Goal: Task Accomplishment & Management: Use online tool/utility

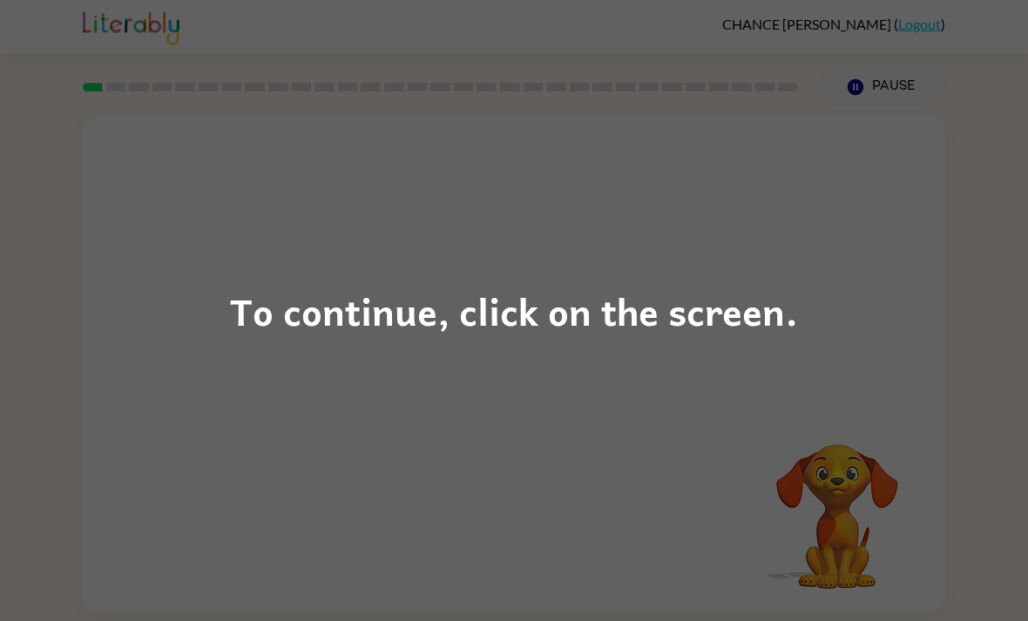
click at [834, 462] on div "To continue, click on the screen." at bounding box center [514, 310] width 1028 height 621
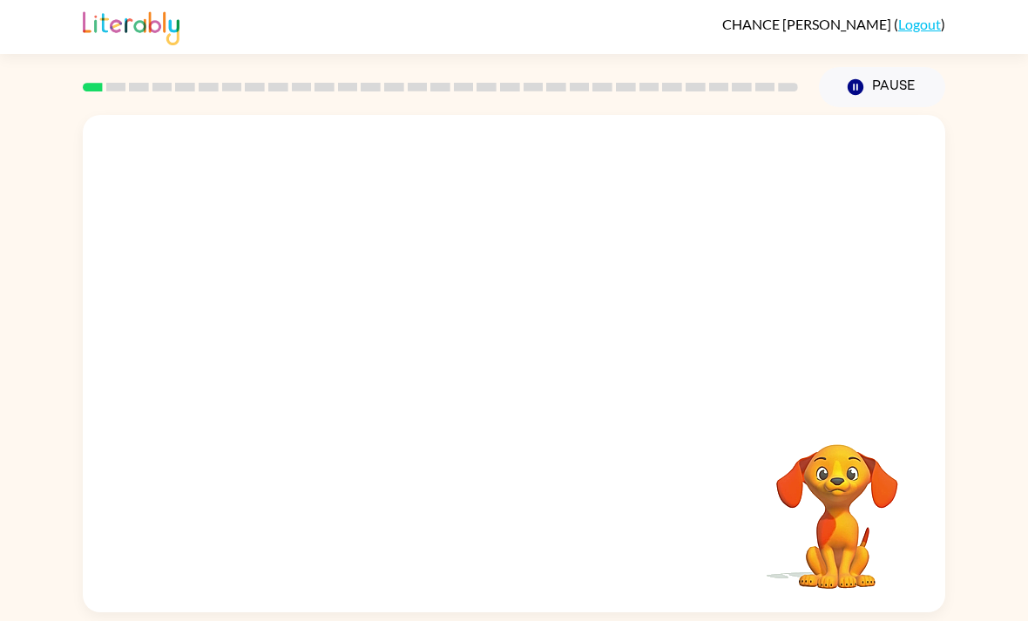
click at [879, 85] on button "Pause Pause" at bounding box center [882, 87] width 126 height 40
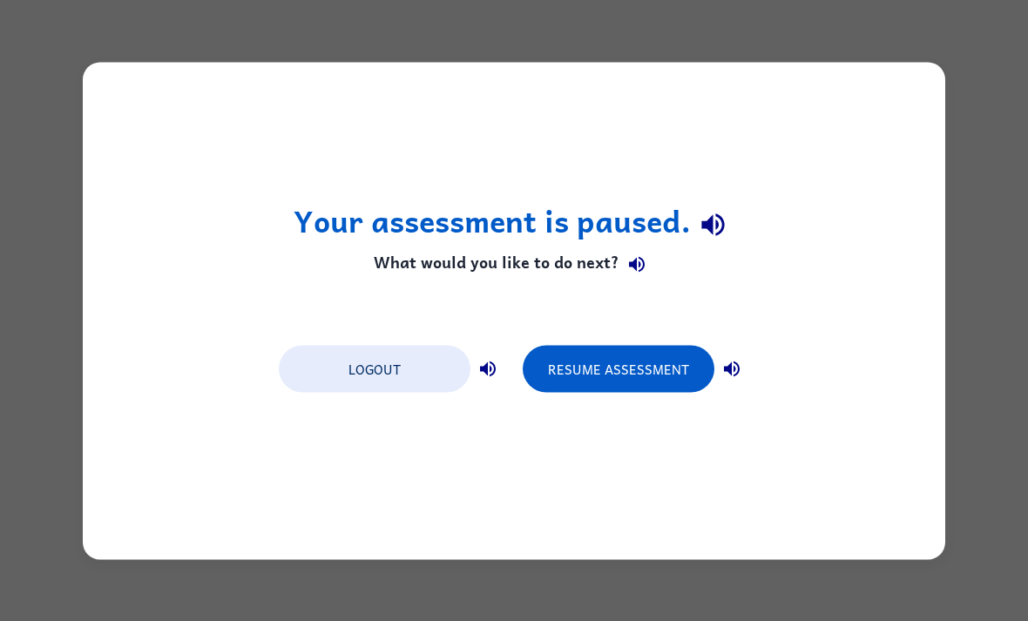
click at [392, 385] on button "Logout" at bounding box center [375, 368] width 192 height 47
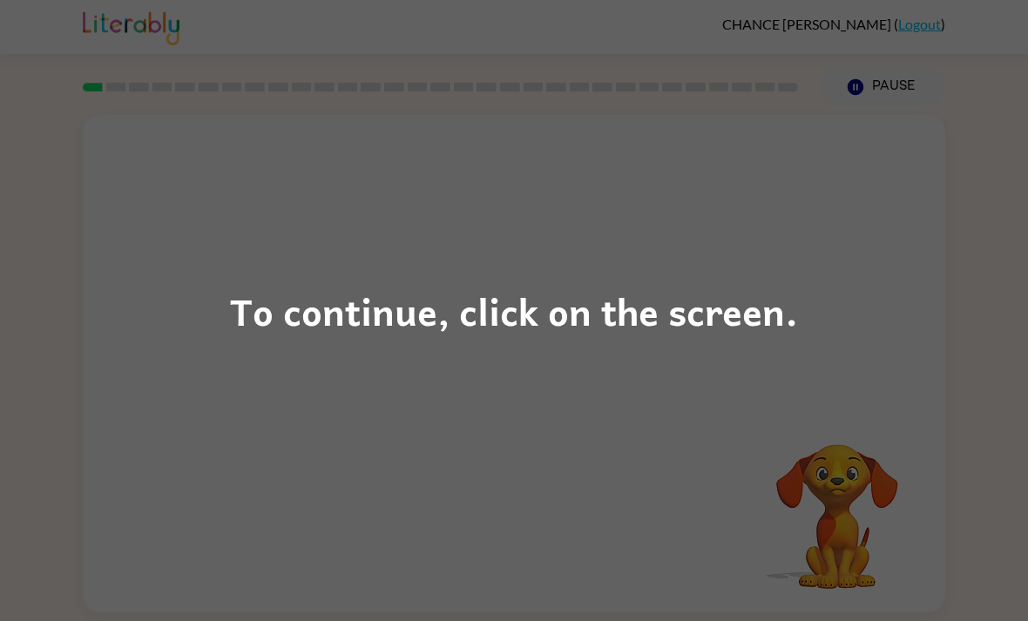
click at [773, 311] on div "To continue, click on the screen." at bounding box center [514, 310] width 568 height 59
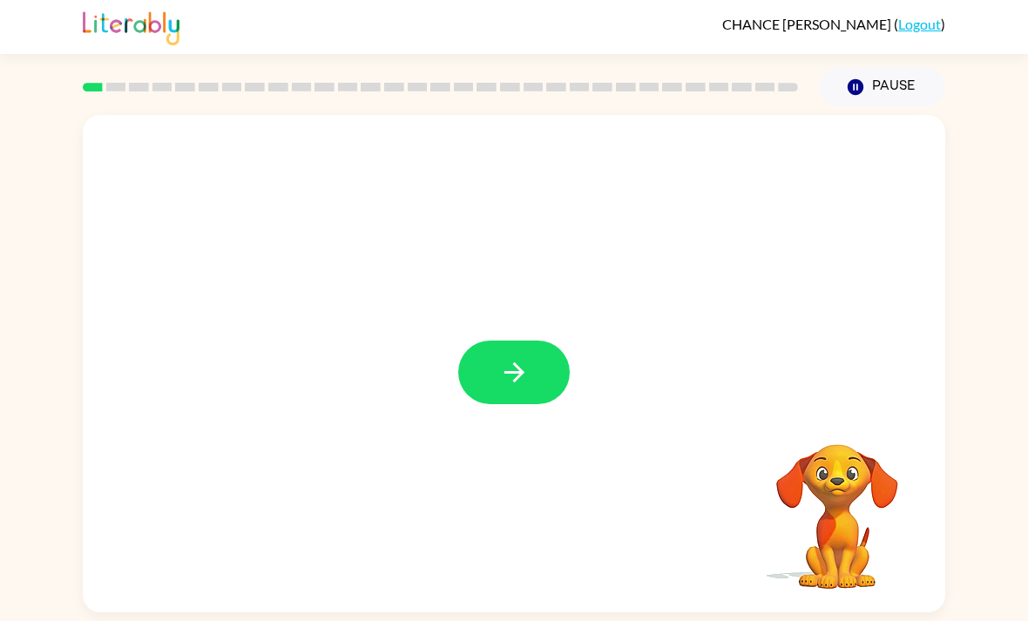
click at [517, 381] on icon "button" at bounding box center [514, 372] width 30 height 30
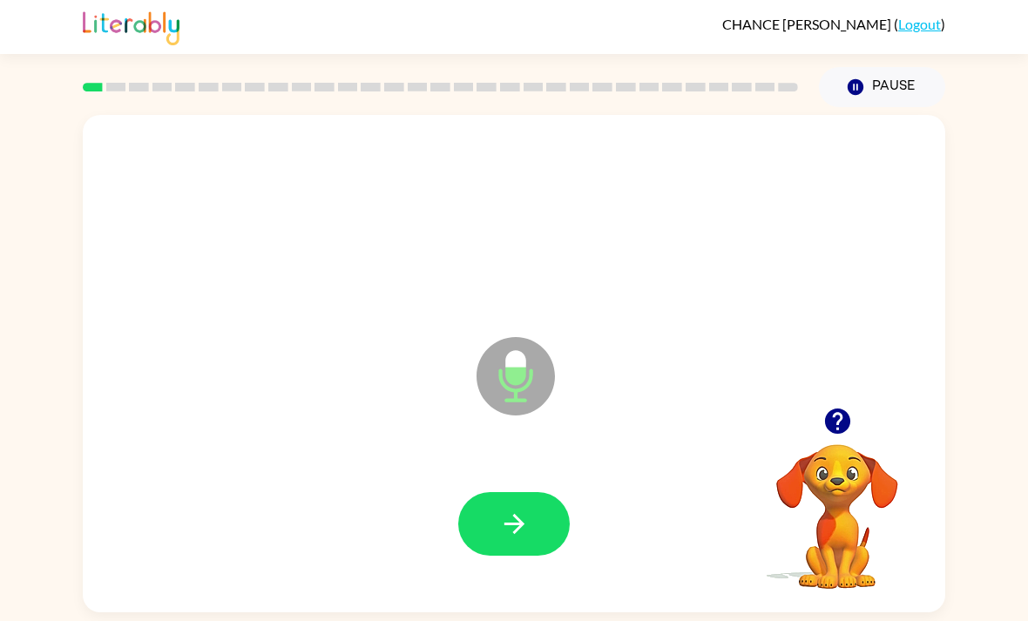
click at [527, 521] on icon "button" at bounding box center [514, 524] width 30 height 30
click at [499, 520] on icon "button" at bounding box center [514, 524] width 30 height 30
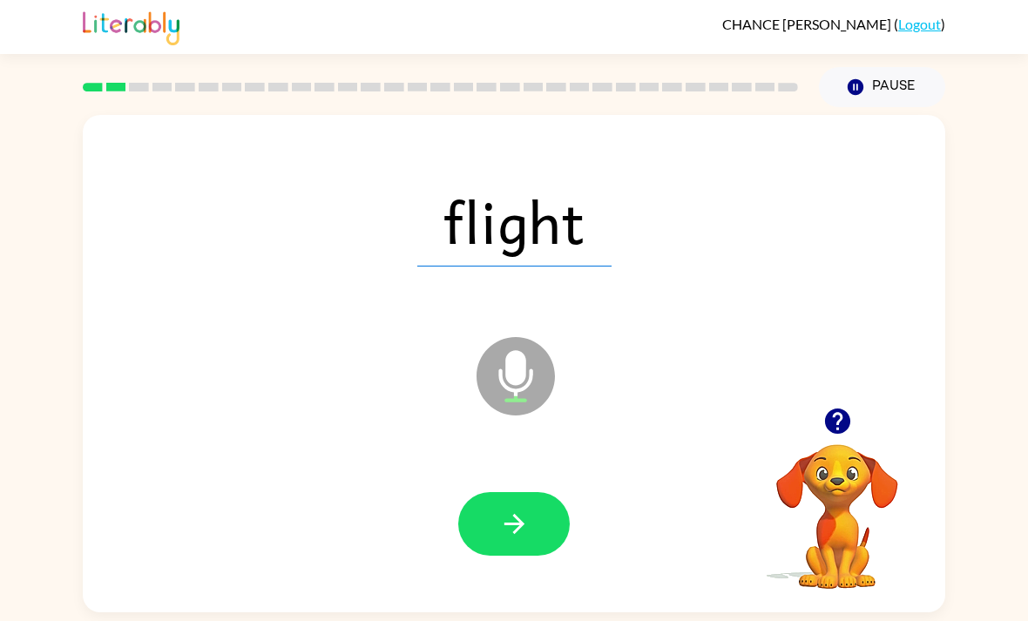
click at [521, 522] on icon "button" at bounding box center [514, 524] width 30 height 30
click at [521, 556] on button "button" at bounding box center [513, 524] width 111 height 64
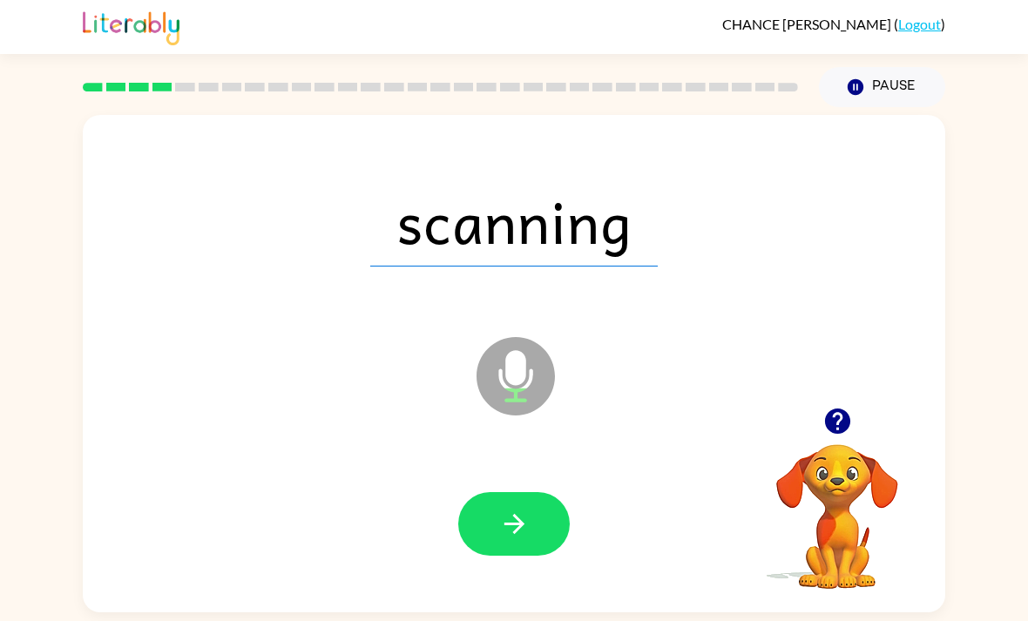
click at [539, 536] on button "button" at bounding box center [513, 524] width 111 height 64
click at [509, 507] on button "button" at bounding box center [513, 524] width 111 height 64
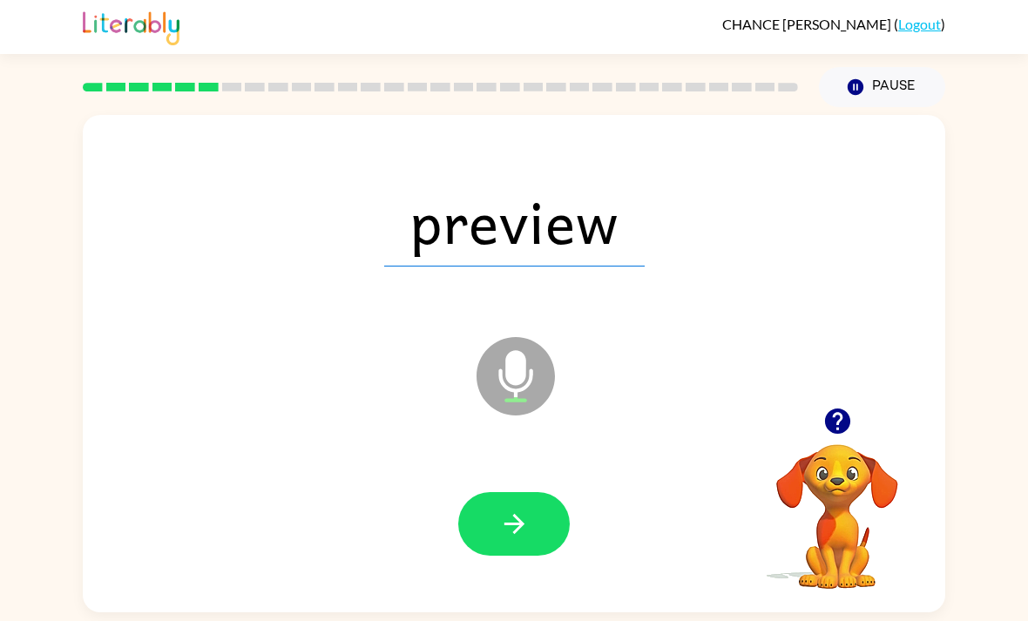
click at [505, 518] on icon "button" at bounding box center [514, 524] width 30 height 30
click at [502, 539] on icon "button" at bounding box center [514, 524] width 30 height 30
click at [482, 556] on button "button" at bounding box center [513, 524] width 111 height 64
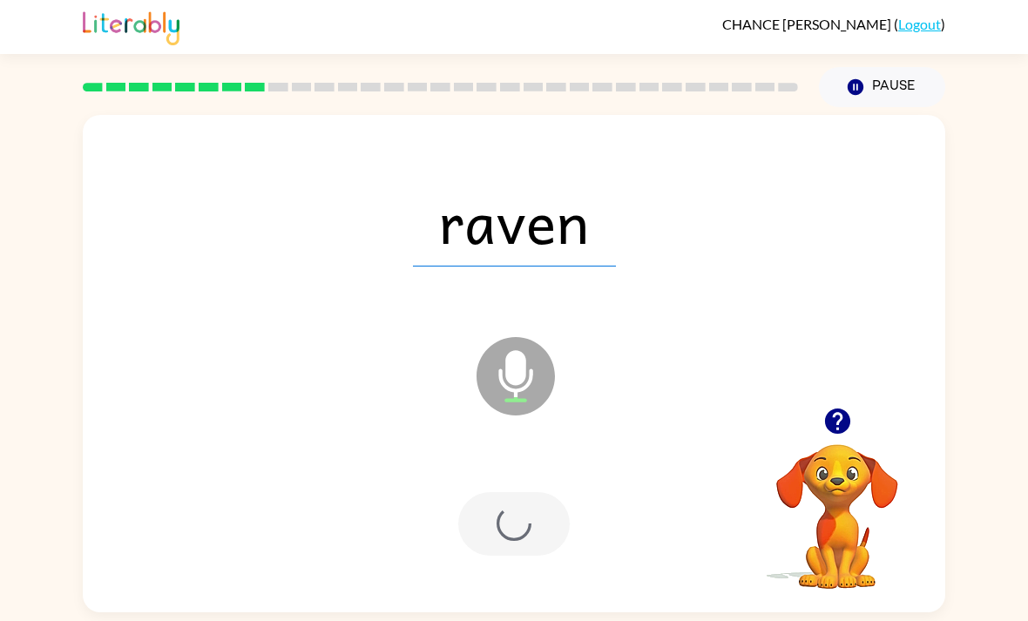
click at [537, 500] on div at bounding box center [513, 524] width 111 height 64
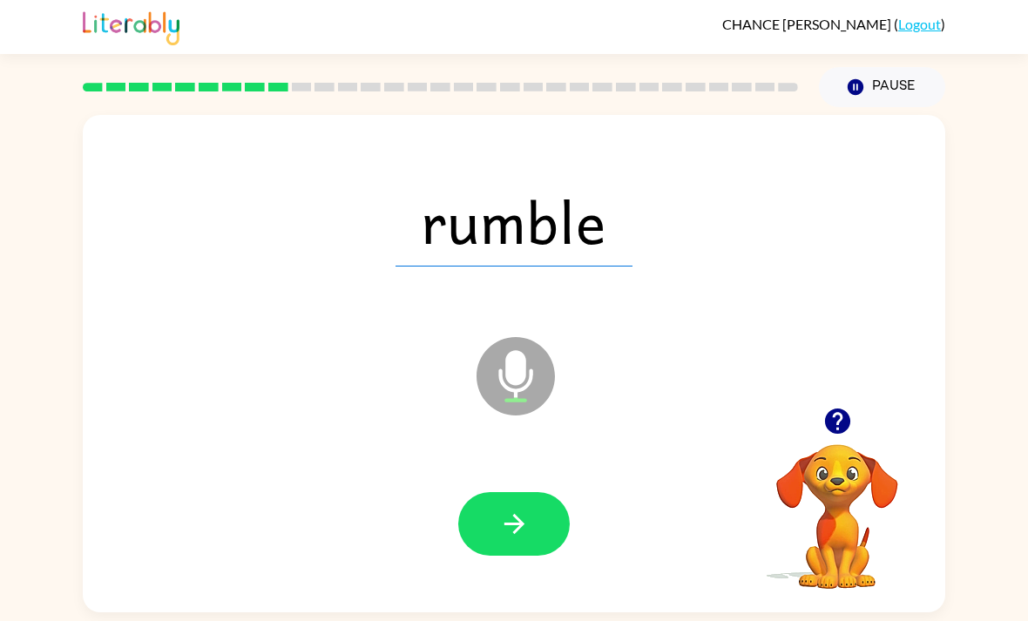
click at [516, 534] on icon "button" at bounding box center [513, 524] width 20 height 20
click at [533, 511] on button "button" at bounding box center [513, 524] width 111 height 64
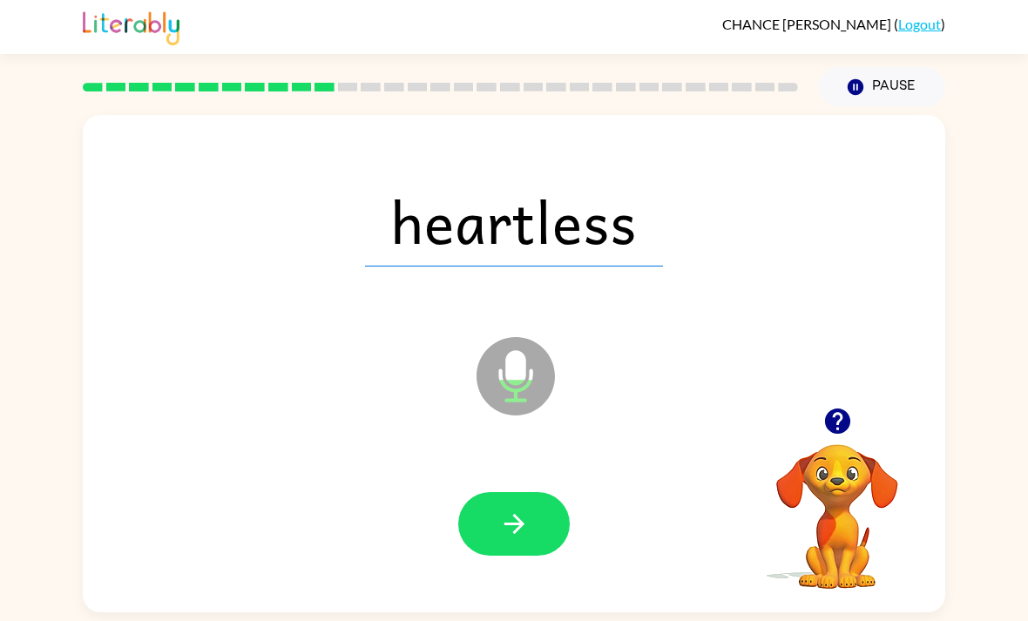
click at [510, 537] on icon "button" at bounding box center [514, 524] width 30 height 30
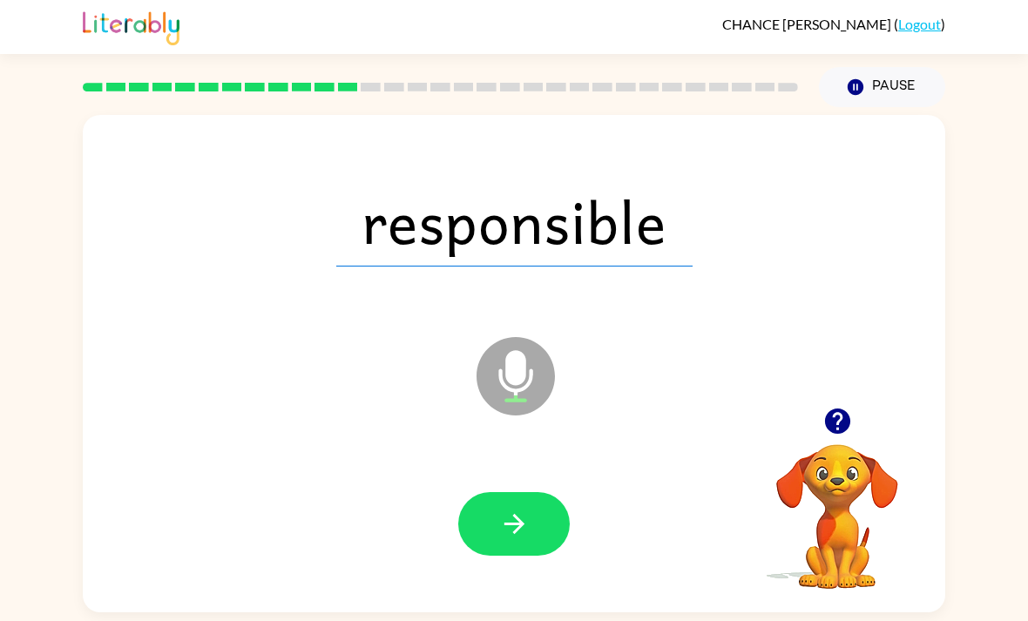
click at [534, 518] on button "button" at bounding box center [513, 524] width 111 height 64
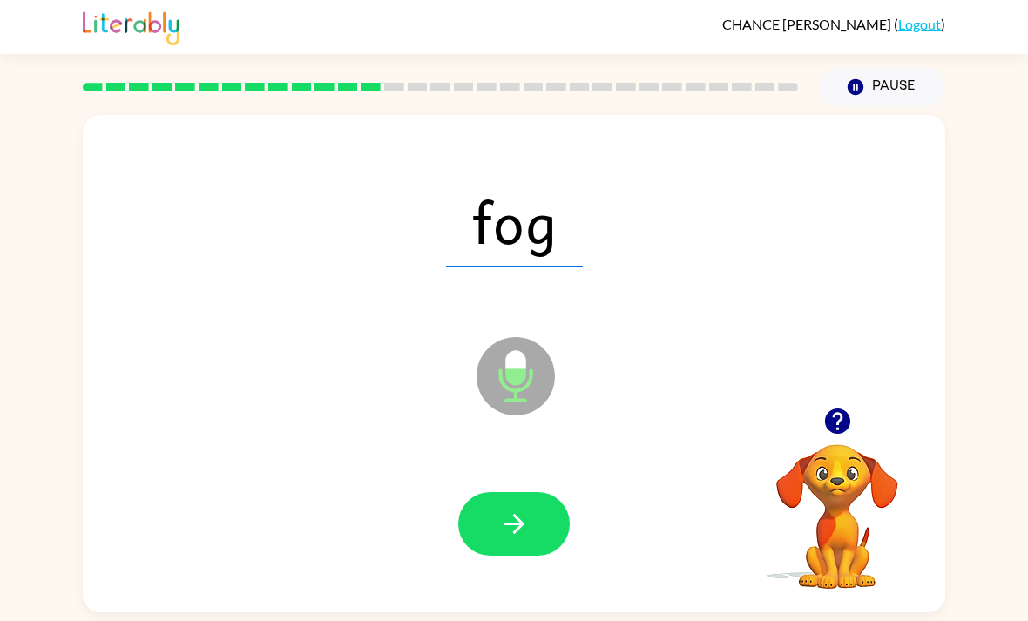
click at [541, 518] on button "button" at bounding box center [513, 524] width 111 height 64
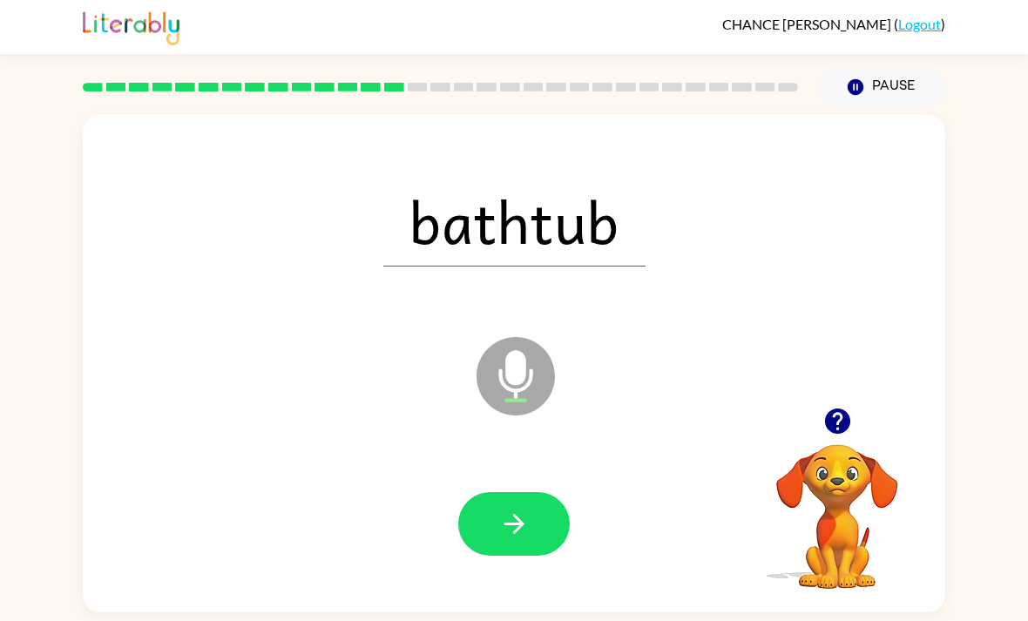
click at [495, 527] on button "button" at bounding box center [513, 524] width 111 height 64
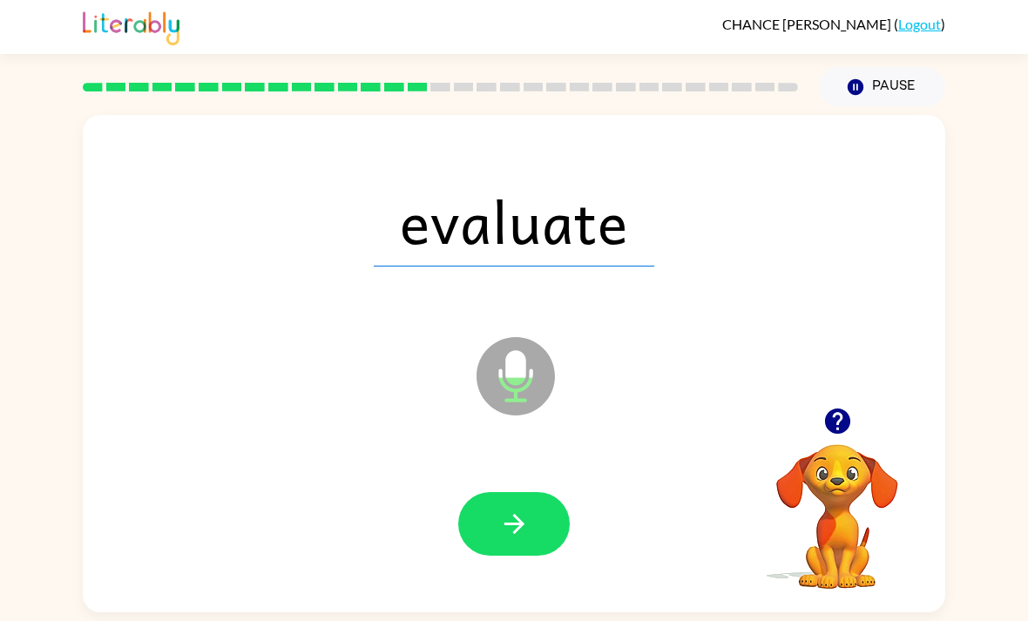
click at [532, 524] on button "button" at bounding box center [513, 524] width 111 height 64
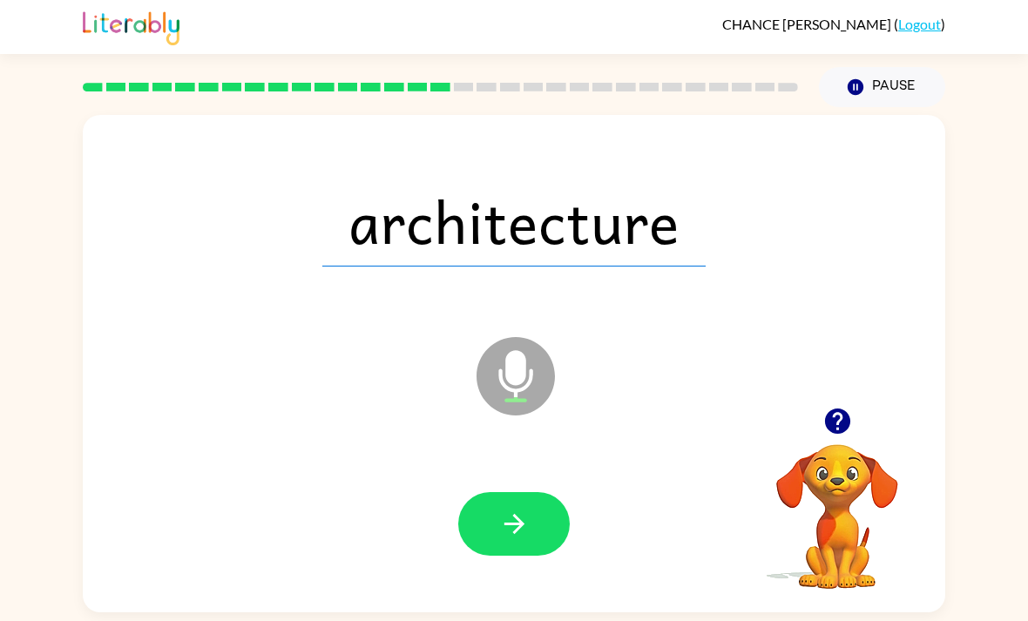
click at [545, 538] on button "button" at bounding box center [513, 524] width 111 height 64
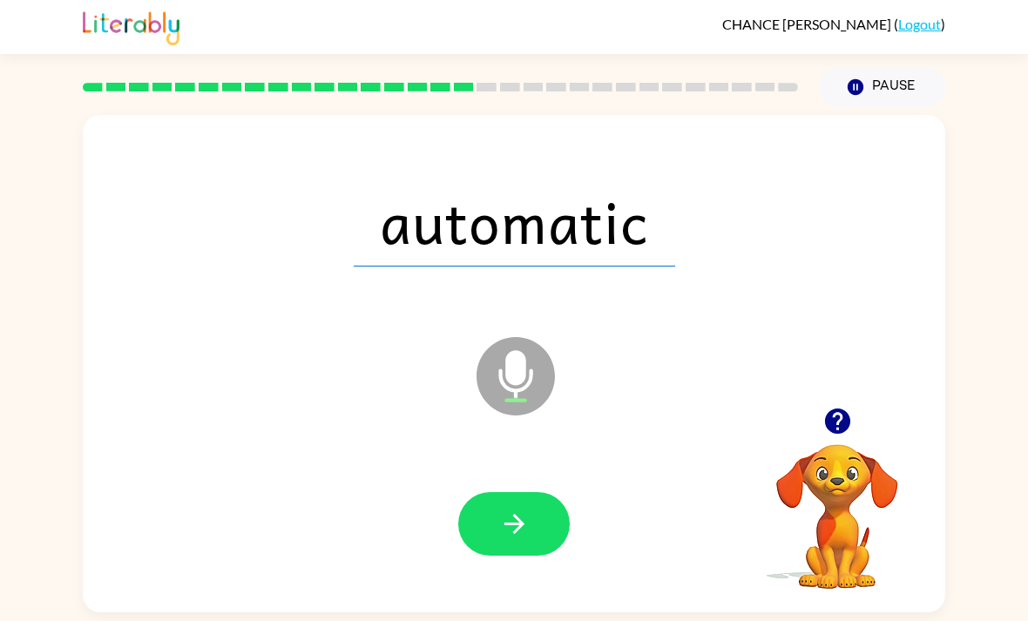
click at [523, 553] on button "button" at bounding box center [513, 524] width 111 height 64
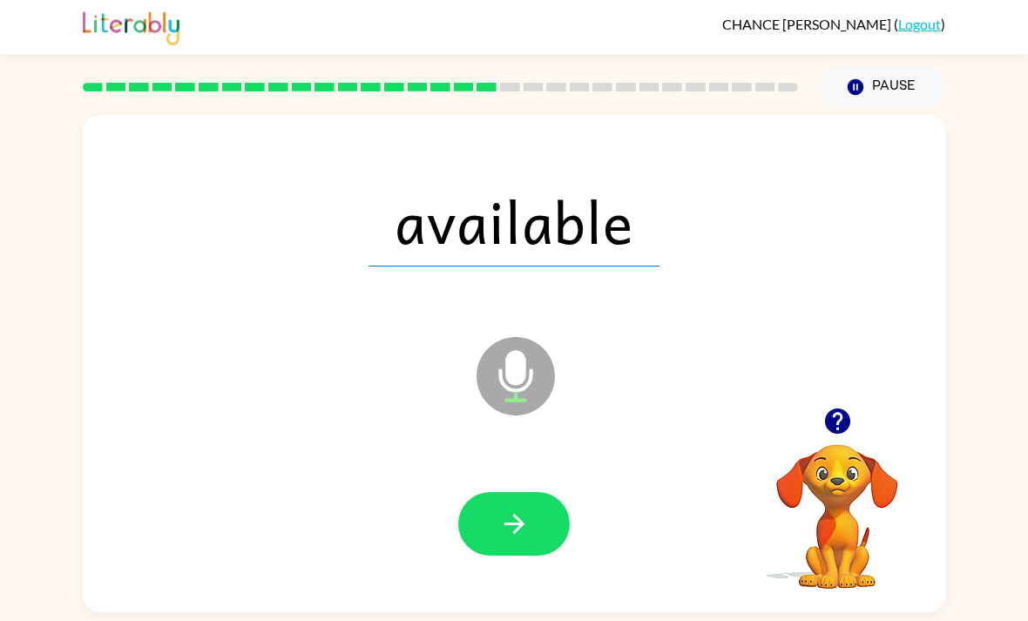
click at [523, 539] on icon "button" at bounding box center [514, 524] width 30 height 30
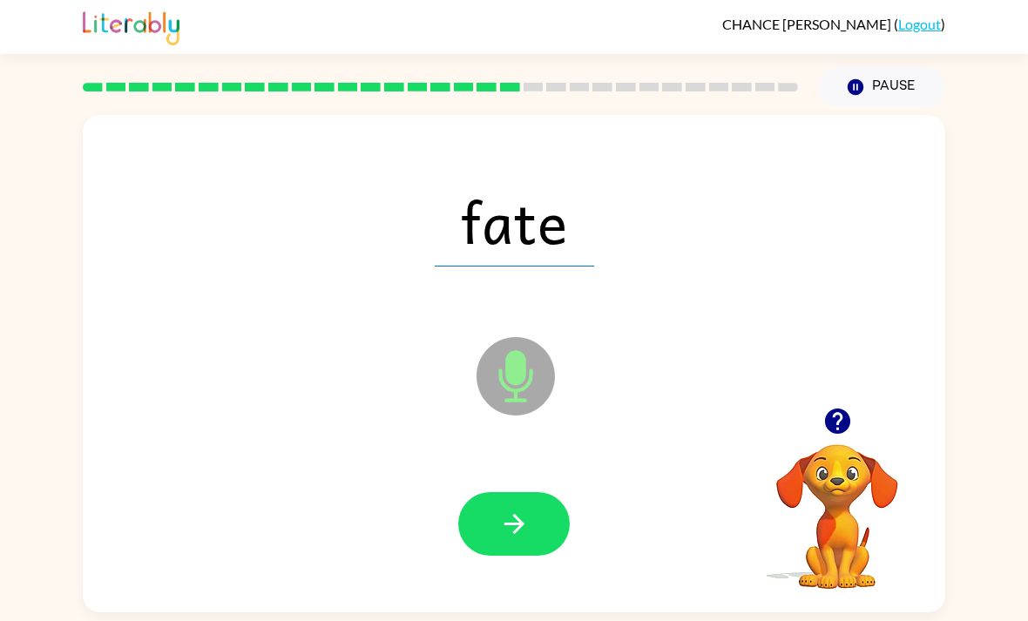
click at [539, 482] on div at bounding box center [513, 524] width 827 height 143
click at [550, 525] on button "button" at bounding box center [513, 524] width 111 height 64
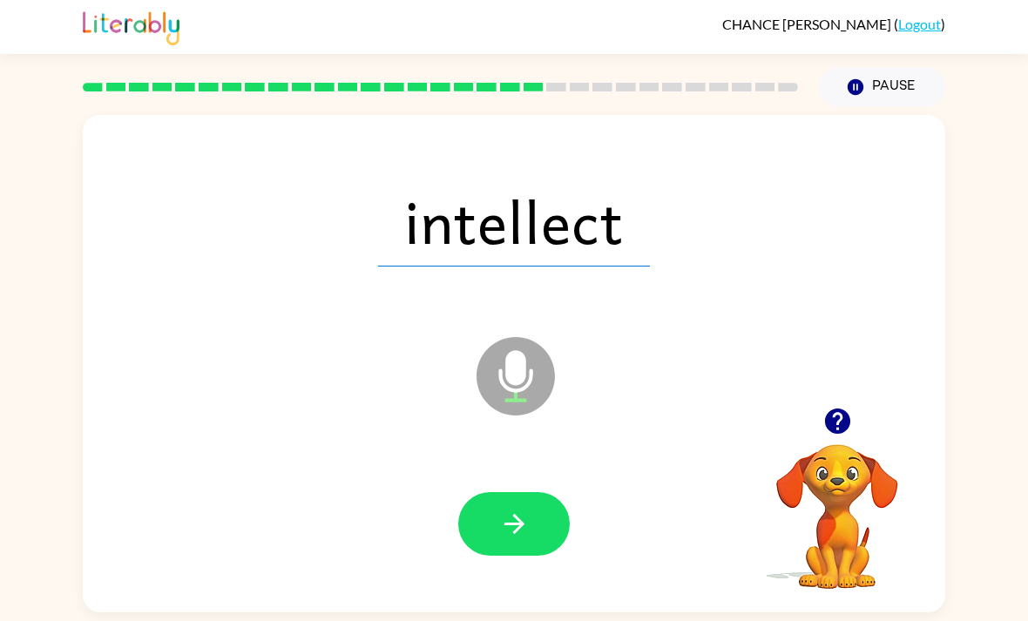
click at [516, 592] on div at bounding box center [513, 524] width 827 height 143
click at [520, 520] on icon "button" at bounding box center [514, 524] width 30 height 30
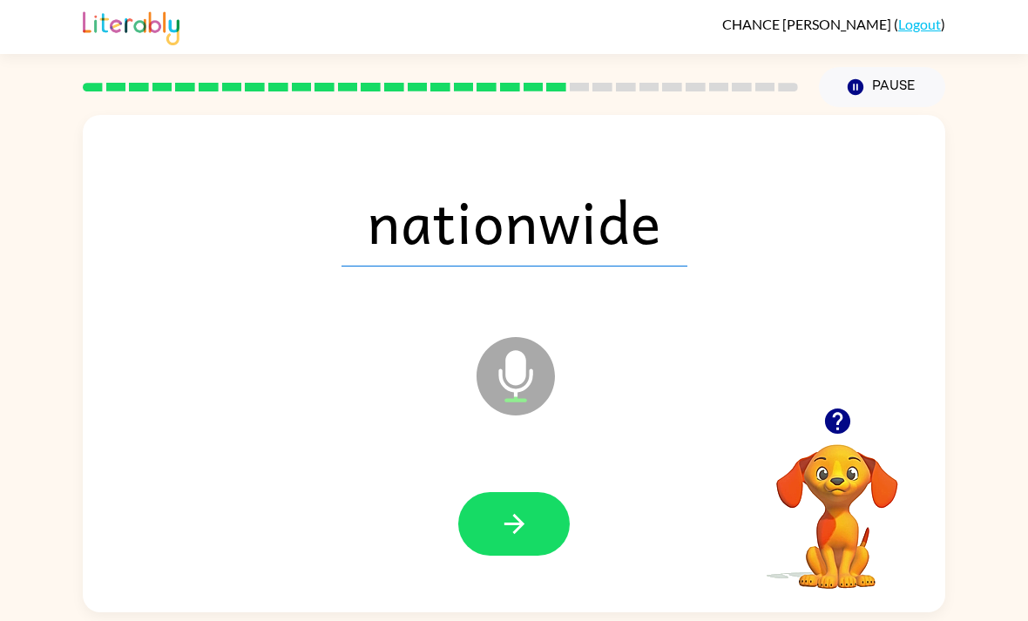
click at [522, 539] on icon "button" at bounding box center [514, 524] width 30 height 30
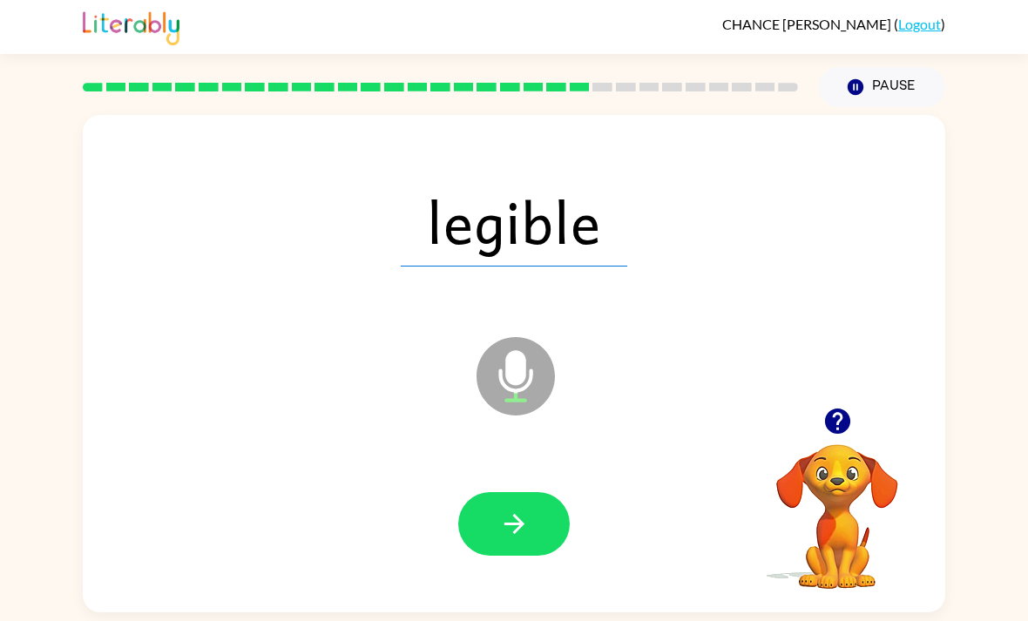
click at [519, 534] on icon "button" at bounding box center [513, 524] width 20 height 20
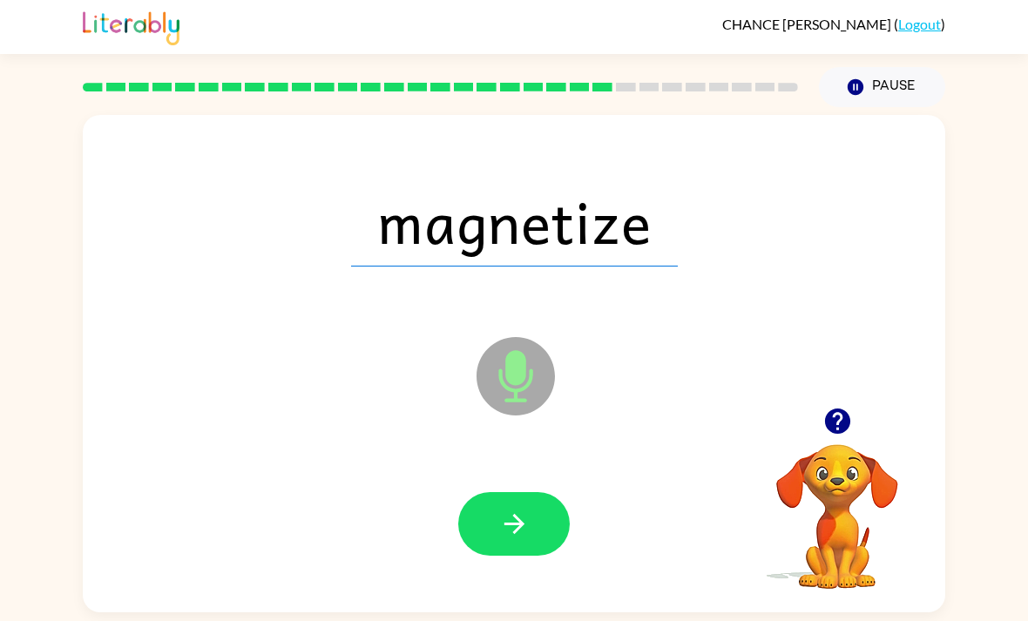
click at [522, 519] on icon "button" at bounding box center [514, 524] width 30 height 30
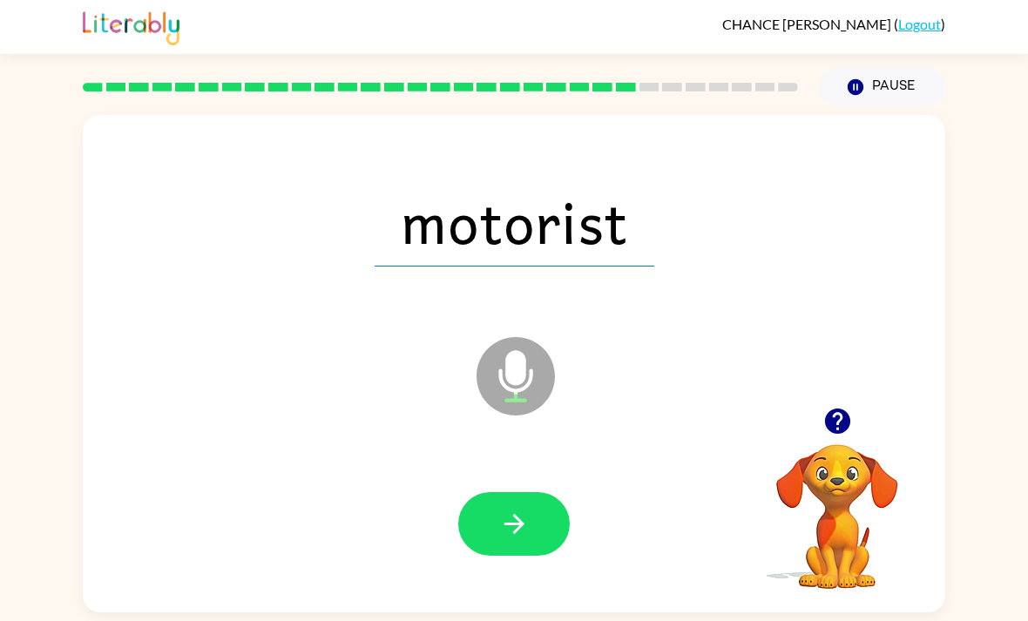
click at [517, 523] on icon "button" at bounding box center [514, 524] width 30 height 30
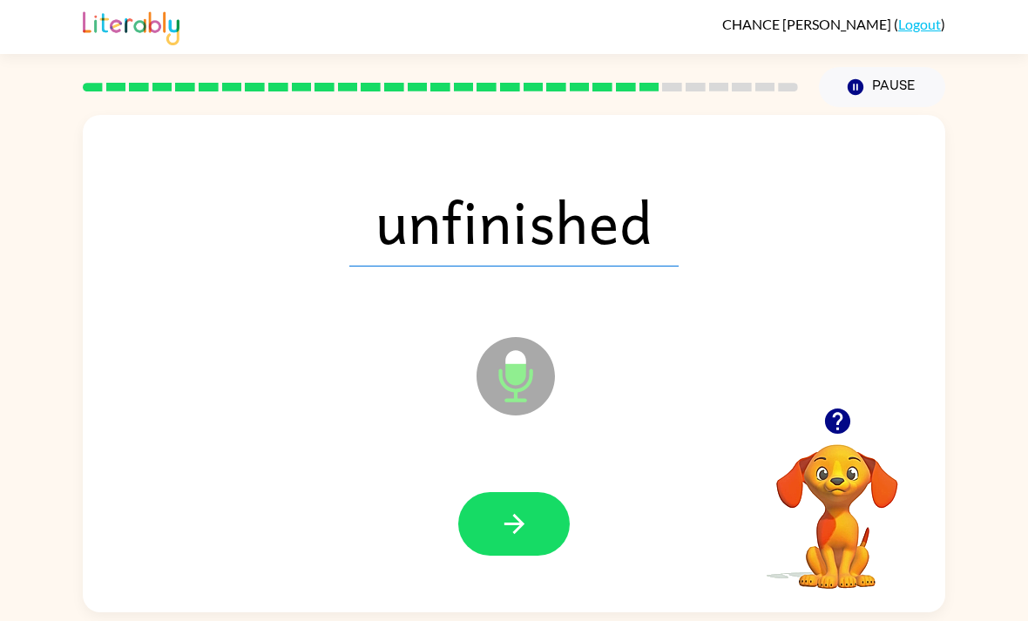
click at [543, 541] on button "button" at bounding box center [513, 524] width 111 height 64
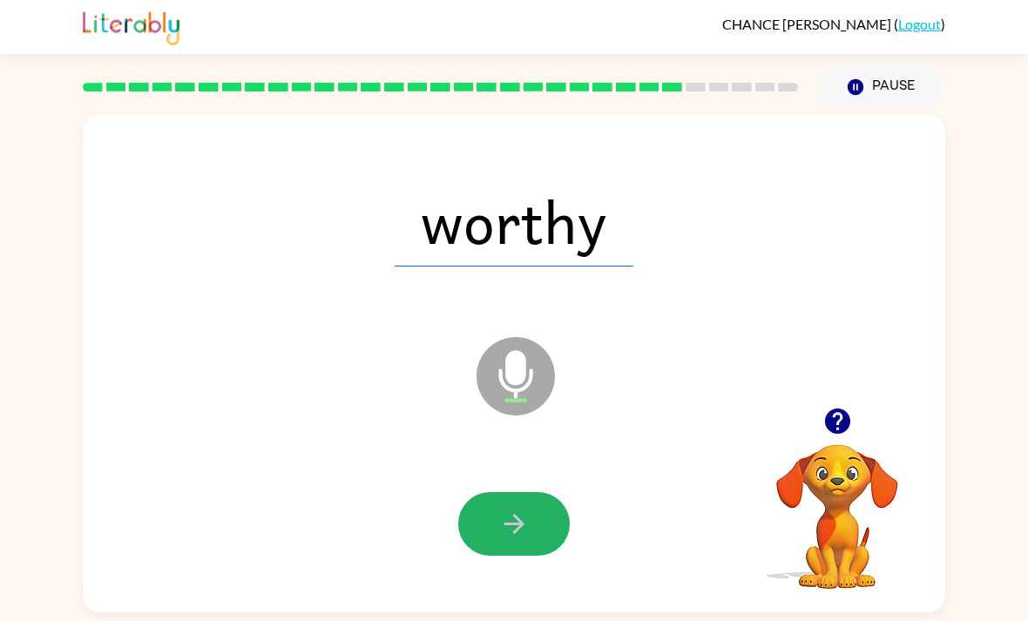
click at [535, 531] on button "button" at bounding box center [513, 524] width 111 height 64
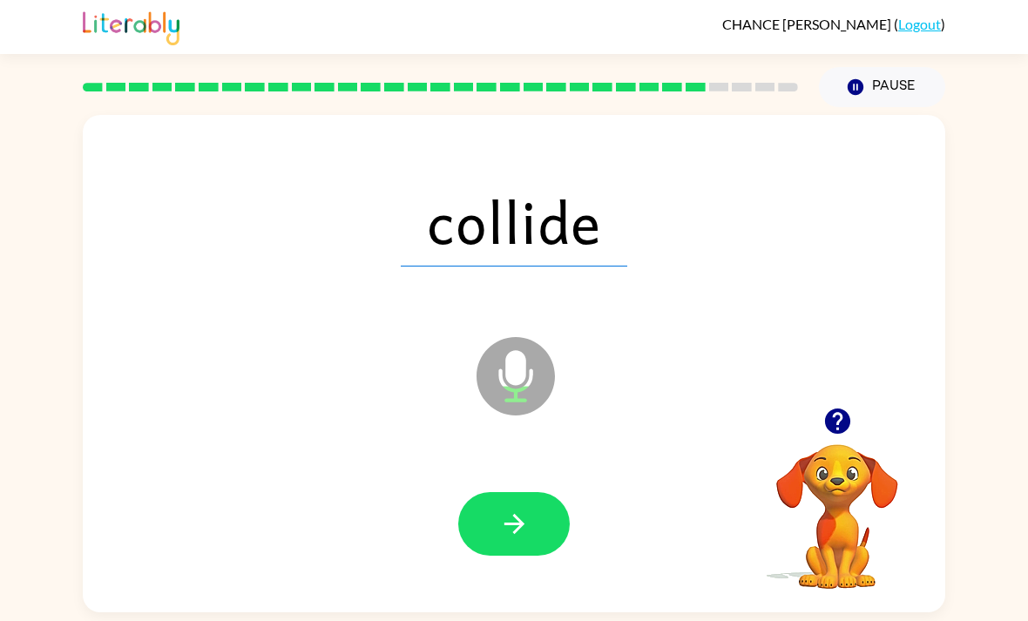
click at [496, 577] on div at bounding box center [513, 524] width 827 height 143
click at [533, 546] on button "button" at bounding box center [513, 524] width 111 height 64
click at [511, 551] on button "button" at bounding box center [513, 524] width 111 height 64
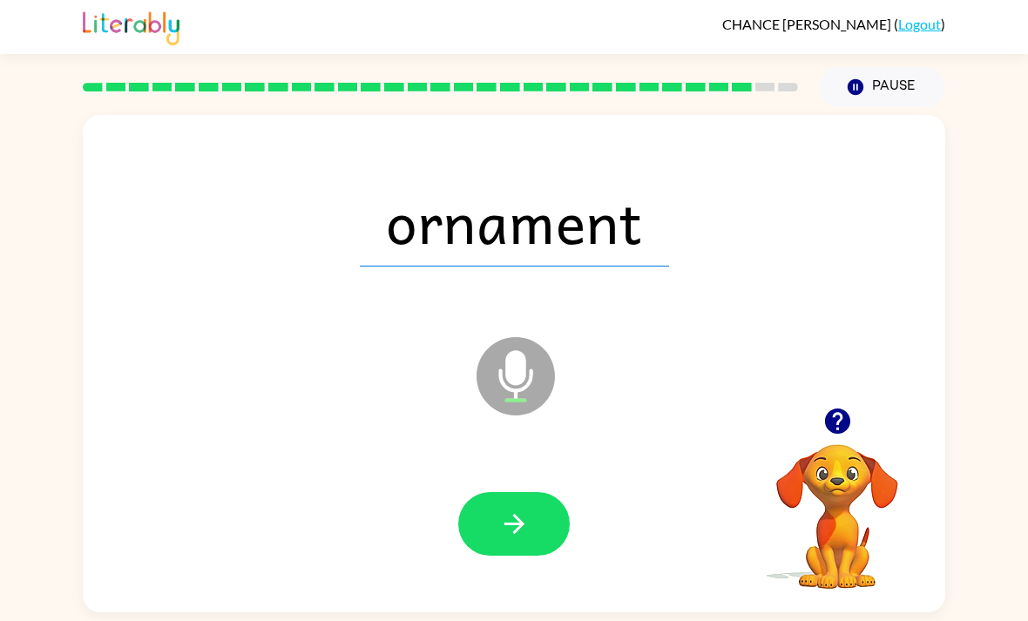
click at [531, 523] on button "button" at bounding box center [513, 524] width 111 height 64
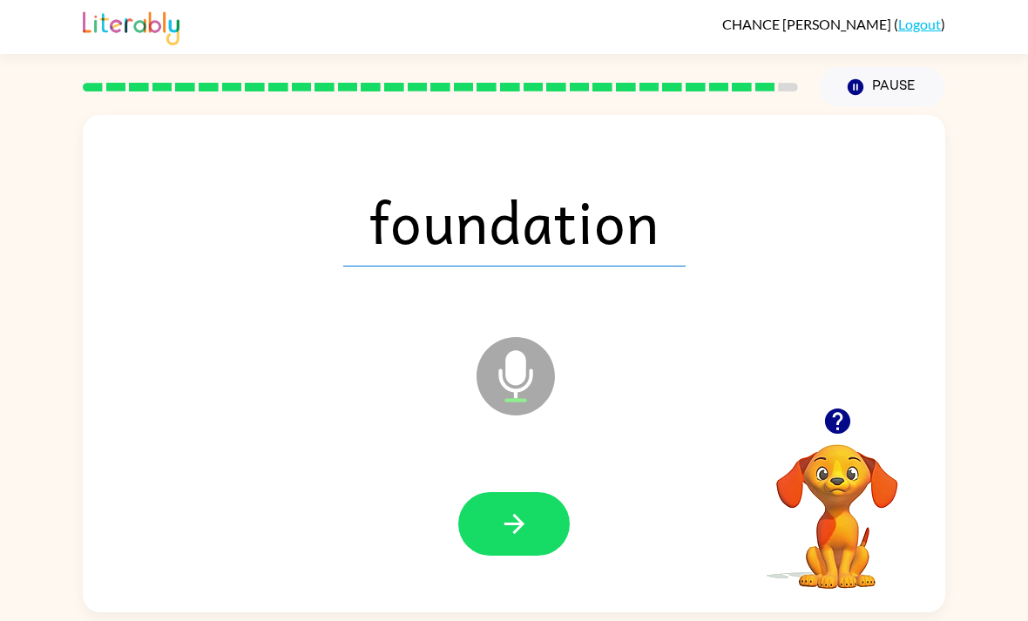
click at [543, 546] on button "button" at bounding box center [513, 524] width 111 height 64
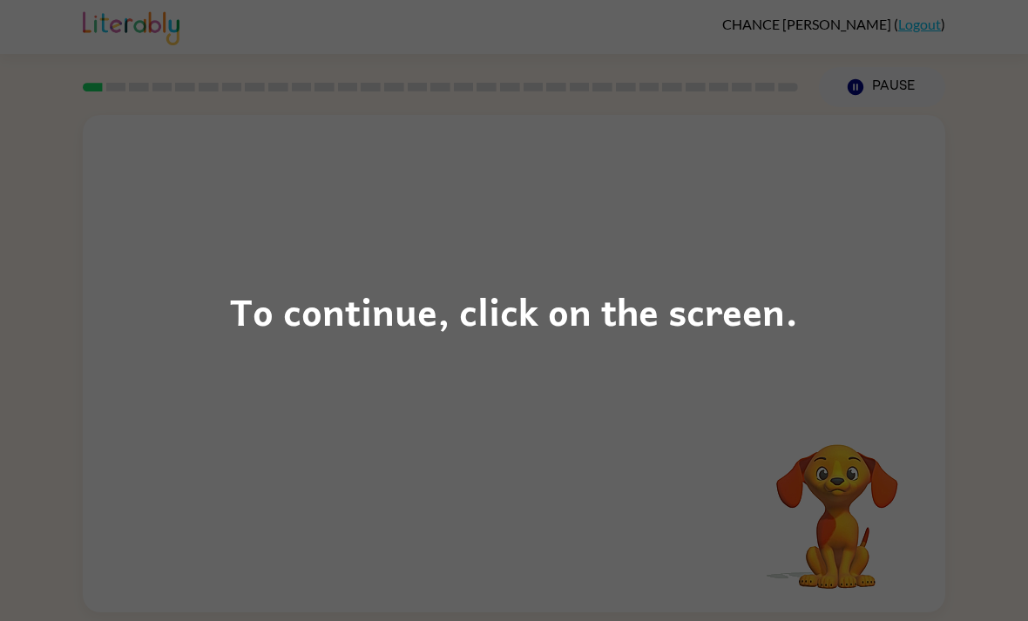
click at [898, 309] on div "To continue, click on the screen." at bounding box center [514, 310] width 1028 height 621
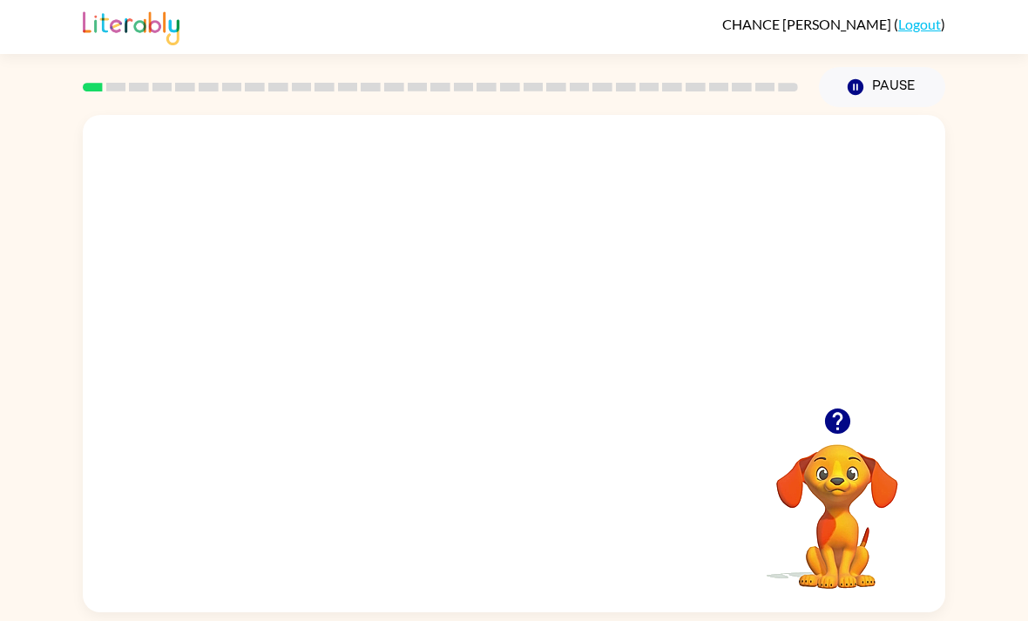
click at [383, 276] on video "Your browser must support playing .mp4 files to use Literably. Please try using…" at bounding box center [514, 261] width 862 height 293
click at [492, 398] on div at bounding box center [513, 373] width 111 height 64
click at [530, 369] on div at bounding box center [513, 373] width 111 height 64
click at [509, 382] on div at bounding box center [513, 373] width 111 height 64
click at [530, 381] on div at bounding box center [513, 373] width 111 height 64
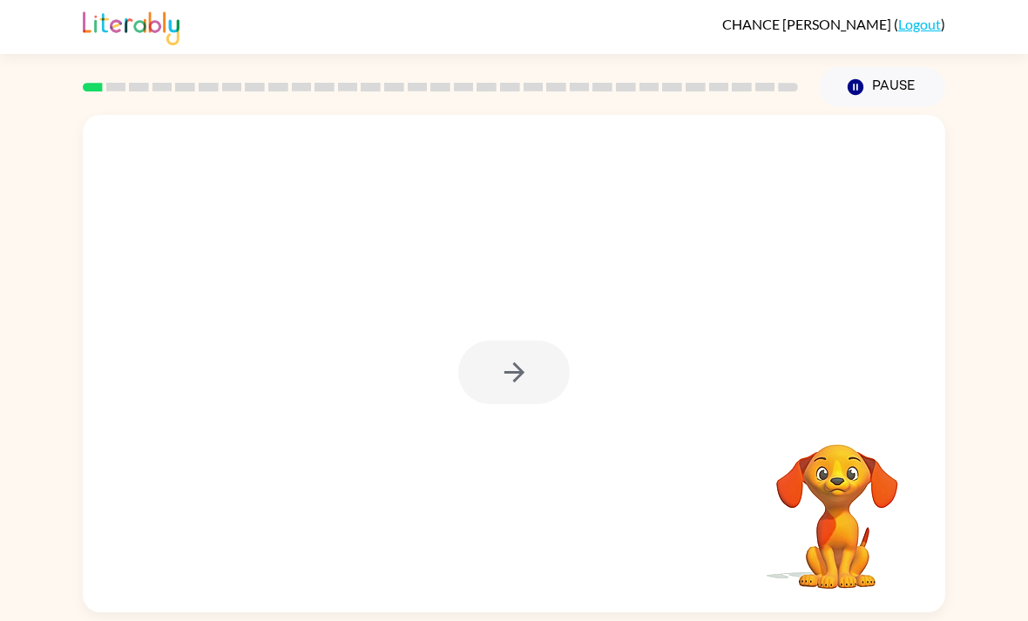
click at [509, 369] on icon "button" at bounding box center [514, 372] width 30 height 30
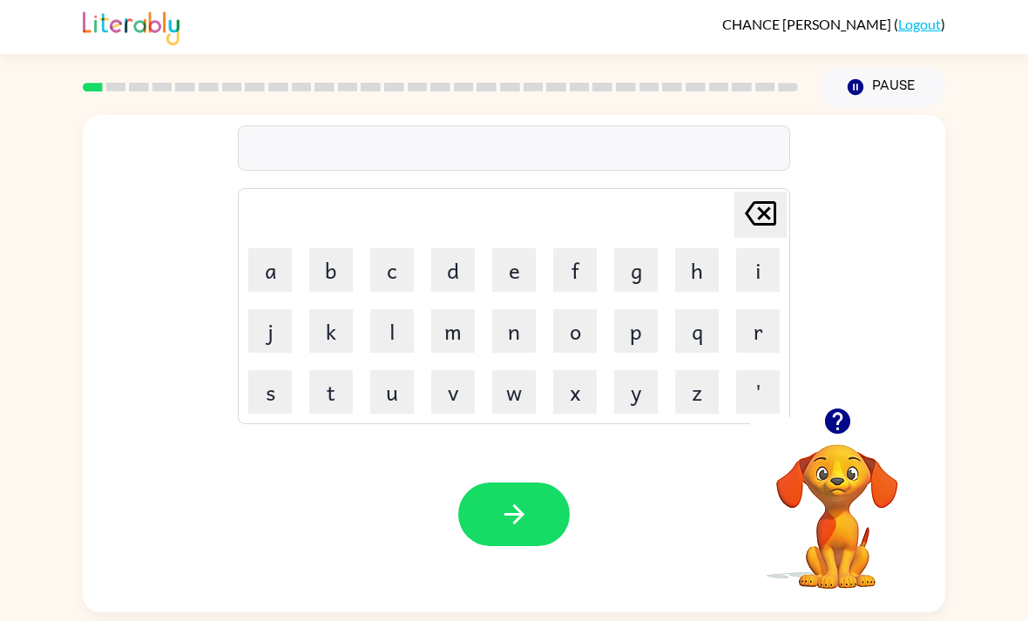
click at [263, 390] on button "s" at bounding box center [270, 392] width 44 height 44
click at [703, 275] on button "h" at bounding box center [697, 270] width 44 height 44
click at [256, 408] on button "s" at bounding box center [270, 392] width 44 height 44
click at [684, 264] on button "h" at bounding box center [697, 270] width 44 height 44
click at [524, 529] on icon "button" at bounding box center [514, 514] width 30 height 30
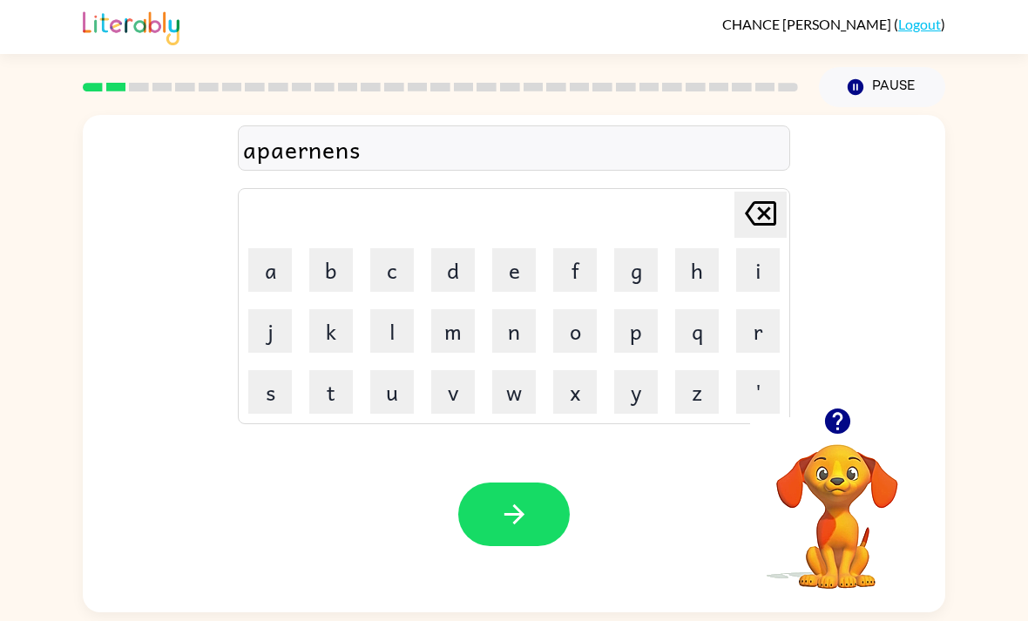
click at [533, 533] on button "button" at bounding box center [513, 514] width 111 height 64
